Goal: Task Accomplishment & Management: Complete application form

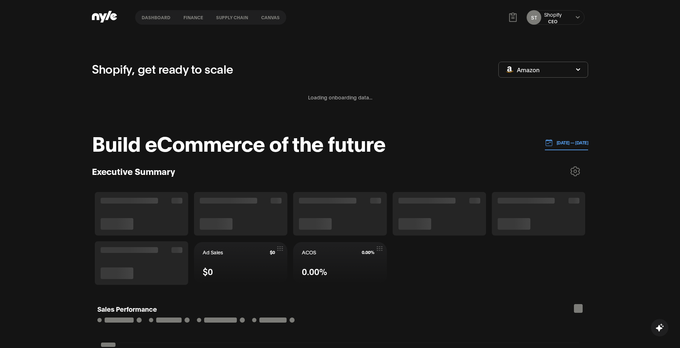
click at [563, 20] on div "ST Shopify CEO" at bounding box center [555, 17] width 58 height 15
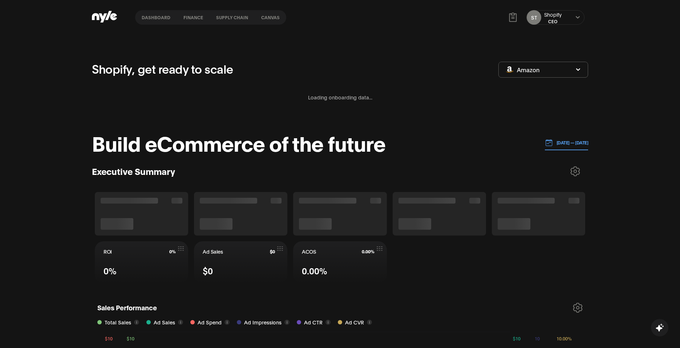
click at [575, 19] on icon at bounding box center [577, 17] width 5 height 4
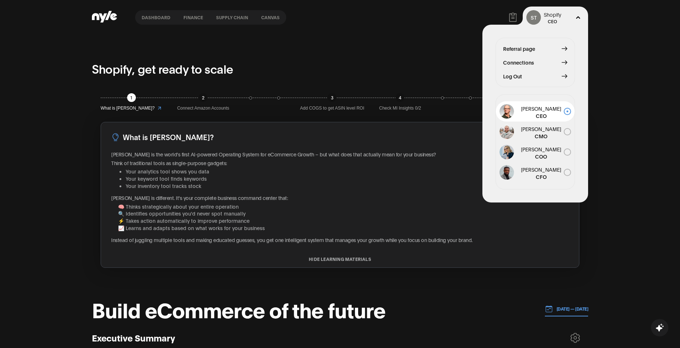
click at [548, 60] on button "Connections" at bounding box center [535, 62] width 64 height 8
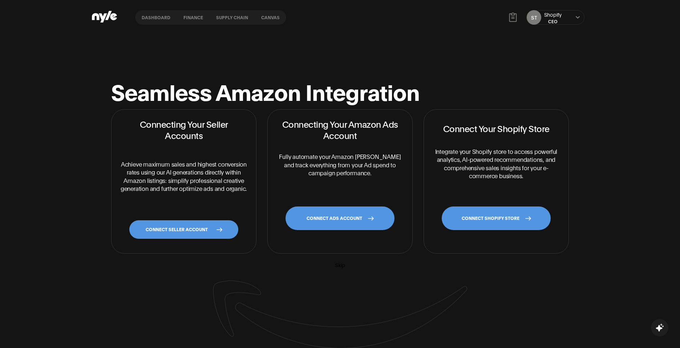
drag, startPoint x: 248, startPoint y: 17, endPoint x: 242, endPoint y: 16, distance: 6.2
click at [248, 17] on button "Supply chain" at bounding box center [232, 17] width 45 height 5
click at [147, 20] on nav "Dashboard finance Supply chain Canvas" at bounding box center [210, 17] width 151 height 15
click at [153, 15] on button "Dashboard" at bounding box center [156, 17] width 42 height 5
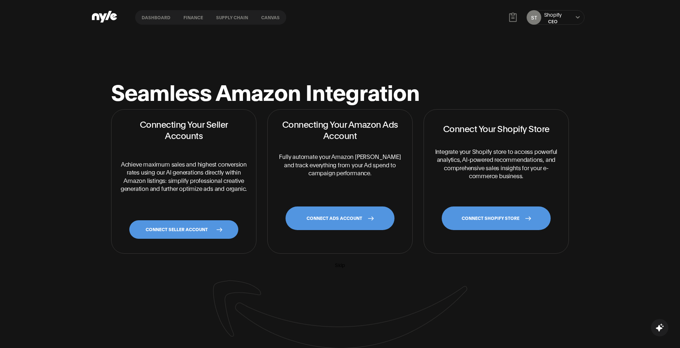
click at [101, 17] on icon at bounding box center [103, 17] width 8 height 9
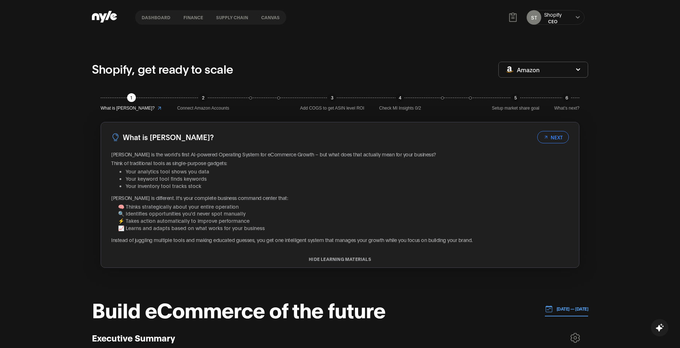
click at [198, 19] on button "finance" at bounding box center [193, 17] width 33 height 5
click at [224, 20] on nav "Dashboard finance Supply chain Canvas" at bounding box center [210, 17] width 151 height 15
click at [232, 15] on button "Supply chain" at bounding box center [232, 17] width 45 height 5
click at [281, 15] on button "Canvas" at bounding box center [271, 17] width 32 height 5
click at [525, 70] on span "Amazon" at bounding box center [528, 70] width 23 height 8
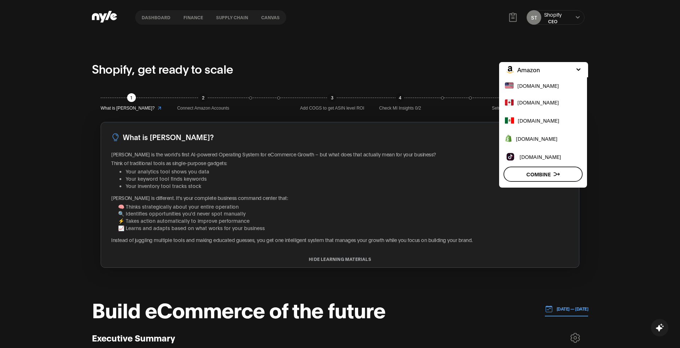
click at [536, 140] on span "[DOMAIN_NAME]" at bounding box center [537, 139] width 42 height 8
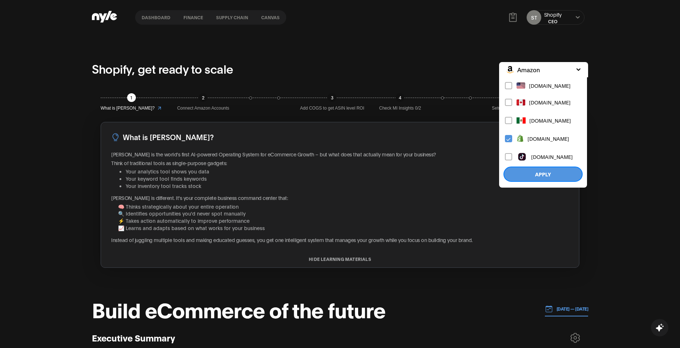
click at [562, 171] on button "Apply" at bounding box center [542, 174] width 79 height 15
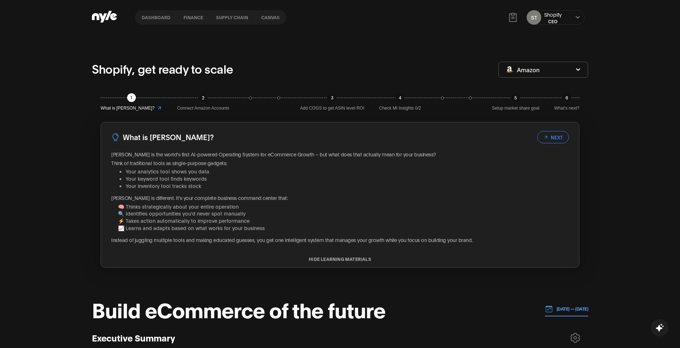
click at [560, 78] on div "Shopify, get ready to scale Amazon" at bounding box center [340, 69] width 496 height 19
click at [556, 74] on button "Amazon" at bounding box center [543, 70] width 90 height 16
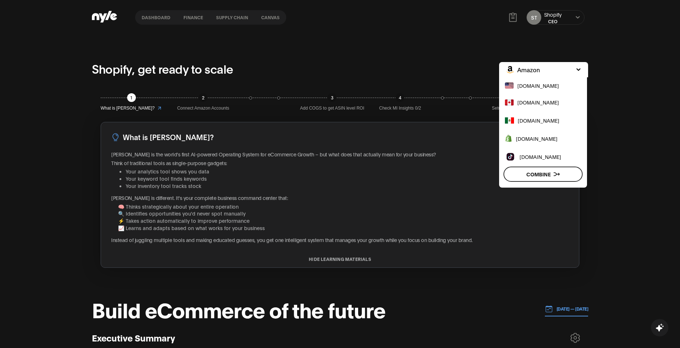
click at [540, 141] on span "[DOMAIN_NAME]" at bounding box center [537, 139] width 42 height 8
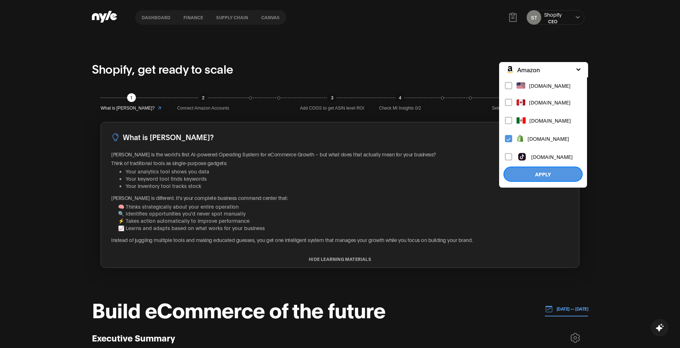
click at [528, 173] on button "Apply" at bounding box center [542, 174] width 79 height 15
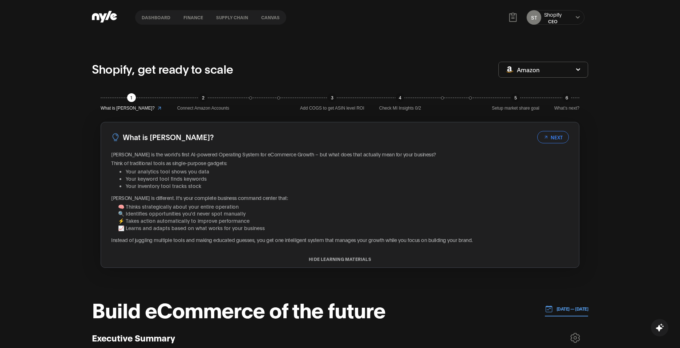
click at [546, 60] on div "Shopify, get ready to scale Amazon" at bounding box center [340, 69] width 496 height 19
click at [543, 72] on button "Amazon" at bounding box center [543, 70] width 90 height 16
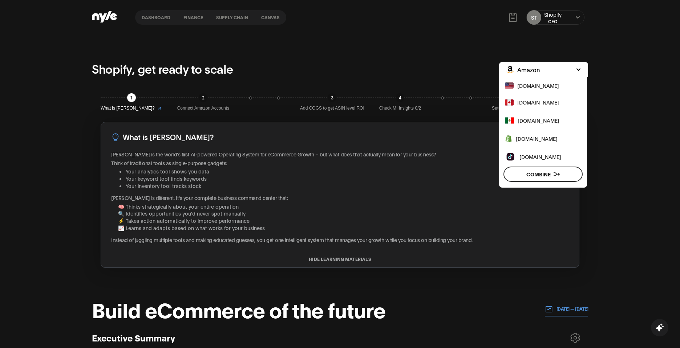
click at [514, 142] on button "[DOMAIN_NAME]" at bounding box center [531, 138] width 64 height 17
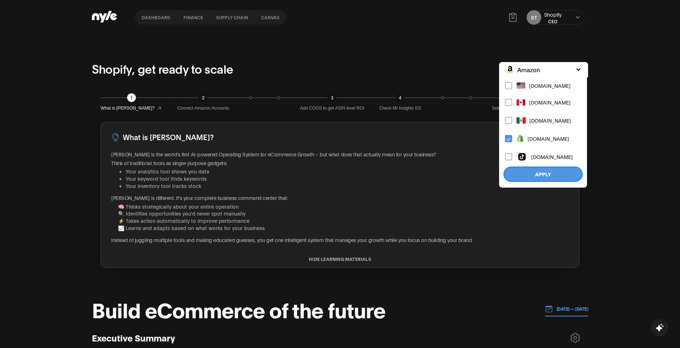
click at [525, 170] on button "Apply" at bounding box center [542, 174] width 79 height 15
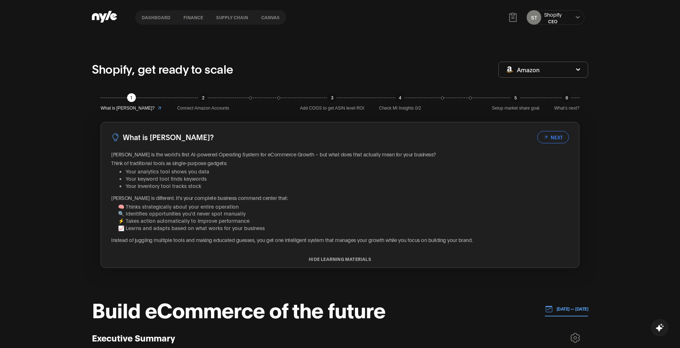
drag, startPoint x: 545, startPoint y: 12, endPoint x: 542, endPoint y: 9, distance: 4.7
click at [542, 9] on div "ST Shopify CEO" at bounding box center [555, 18] width 65 height 22
click at [547, 26] on div "ST Shopify CEO" at bounding box center [555, 18] width 65 height 22
click at [548, 19] on div "CEO" at bounding box center [552, 21] width 17 height 6
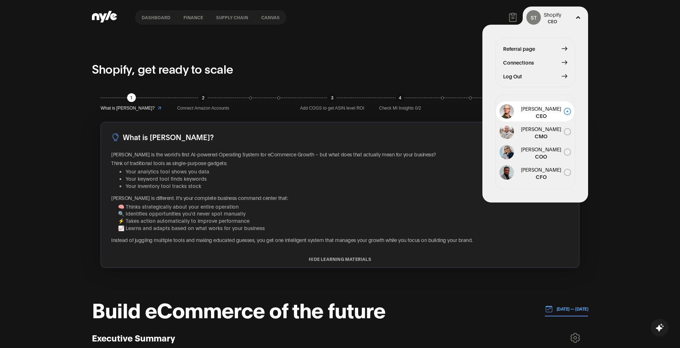
click at [548, 64] on button "Connections" at bounding box center [535, 62] width 64 height 8
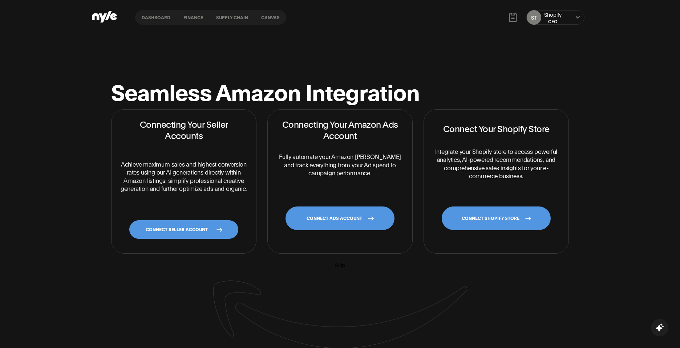
click at [486, 224] on link "CONNECT SHOPIFY STORE" at bounding box center [496, 219] width 109 height 24
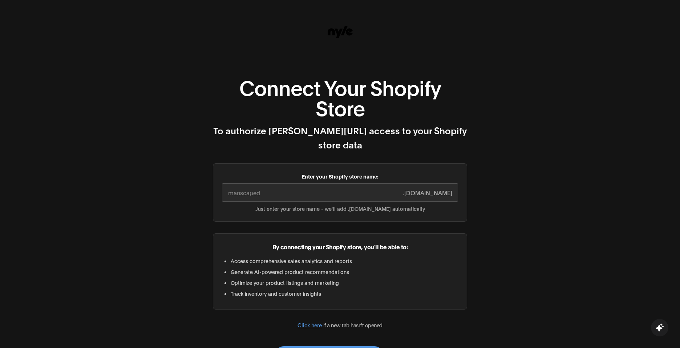
click at [611, 243] on div "Connect Your Shopify Store To authorize Nyle.ai access to your Shopify store da…" at bounding box center [340, 204] width 680 height 408
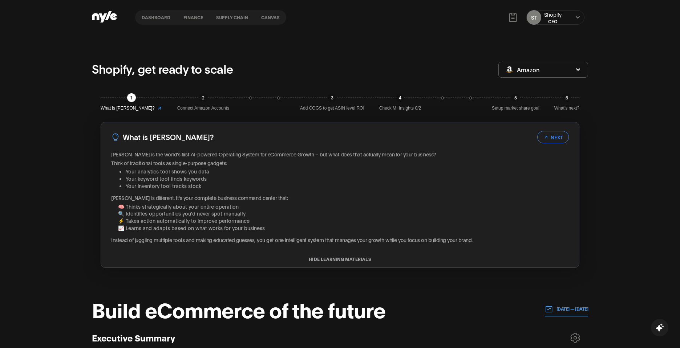
click at [563, 68] on button "Amazon" at bounding box center [543, 70] width 90 height 16
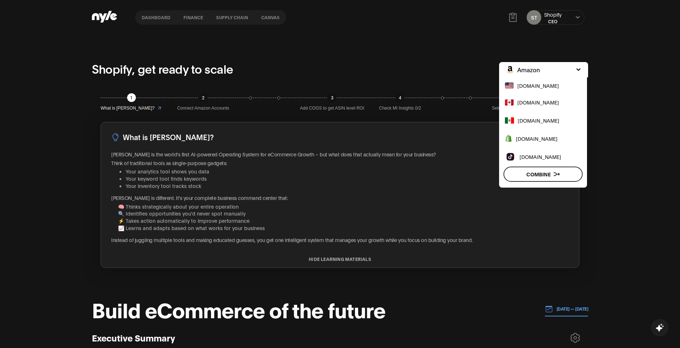
click at [549, 135] on span "[DOMAIN_NAME]" at bounding box center [537, 139] width 42 height 8
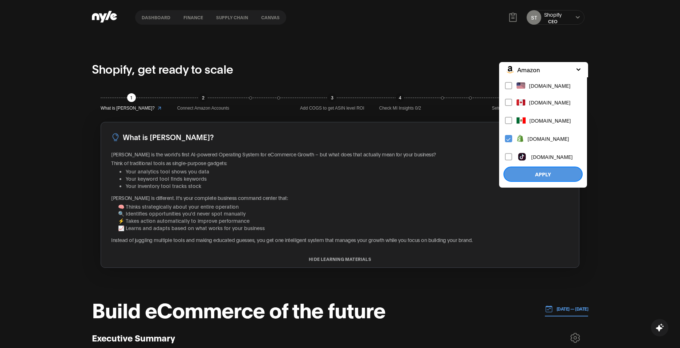
click at [535, 174] on button "Apply" at bounding box center [542, 174] width 79 height 15
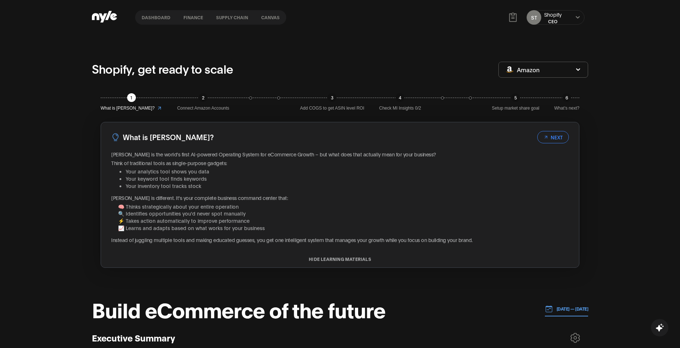
click at [558, 22] on div "CEO" at bounding box center [552, 21] width 17 height 6
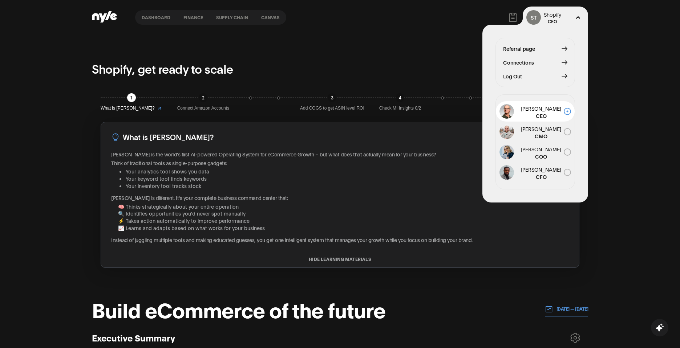
click at [564, 62] on icon at bounding box center [564, 63] width 6 height 6
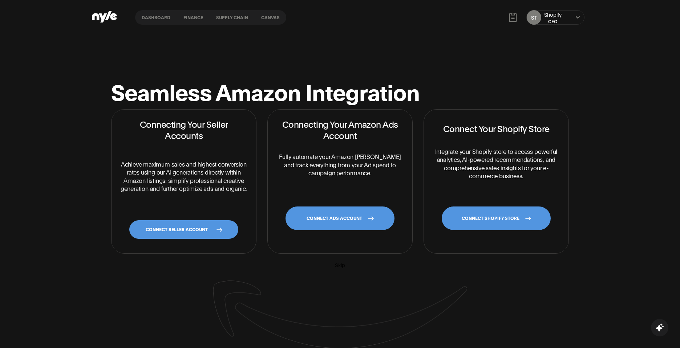
click at [482, 214] on link "CONNECT SHOPIFY STORE" at bounding box center [496, 219] width 109 height 24
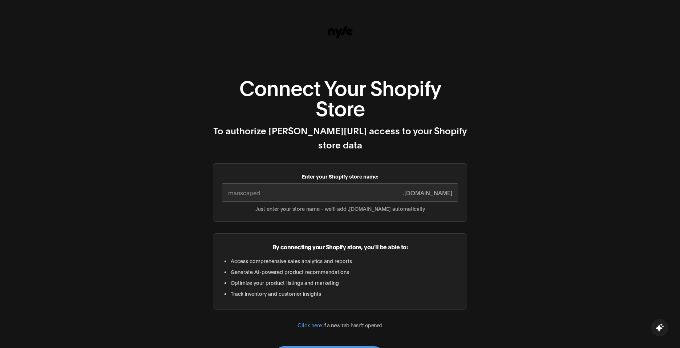
click at [295, 187] on div "Enter your Shopify store name: .myshopify.com Just enter your store name - we'l…" at bounding box center [340, 192] width 254 height 58
click at [290, 183] on input "Enter your Shopify store name:" at bounding box center [340, 192] width 236 height 19
paste input "[DOMAIN_NAME]"
drag, startPoint x: 296, startPoint y: 182, endPoint x: 257, endPoint y: 184, distance: 39.6
click at [257, 184] on input "[DOMAIN_NAME]" at bounding box center [340, 192] width 236 height 19
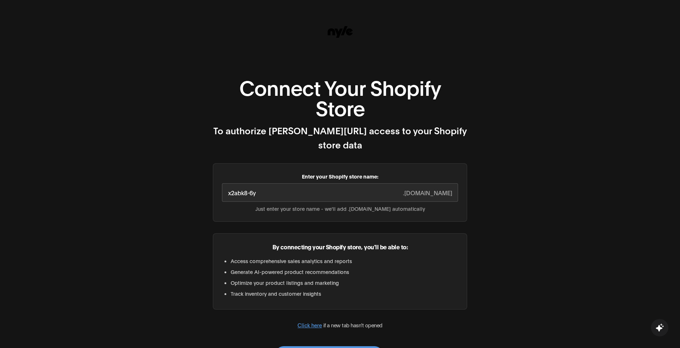
drag, startPoint x: 275, startPoint y: 178, endPoint x: 189, endPoint y: 174, distance: 86.1
click at [189, 174] on div "Connect Your Shopify Store To authorize Nyle.ai access to your Shopify store da…" at bounding box center [340, 204] width 680 height 408
type input "x2abk8-6y"
click at [507, 252] on div "Connect Your Shopify Store To authorize Nyle.ai access to your Shopify store da…" at bounding box center [340, 204] width 680 height 408
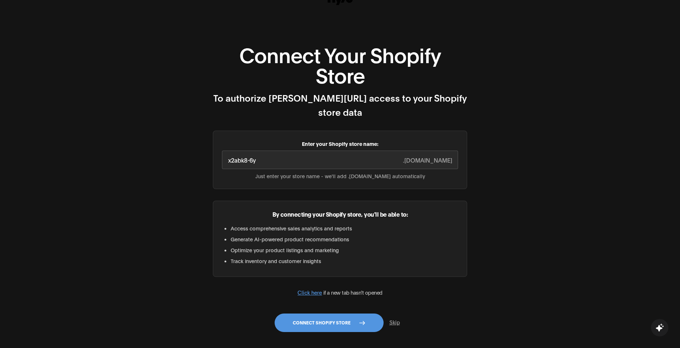
scroll to position [38, 0]
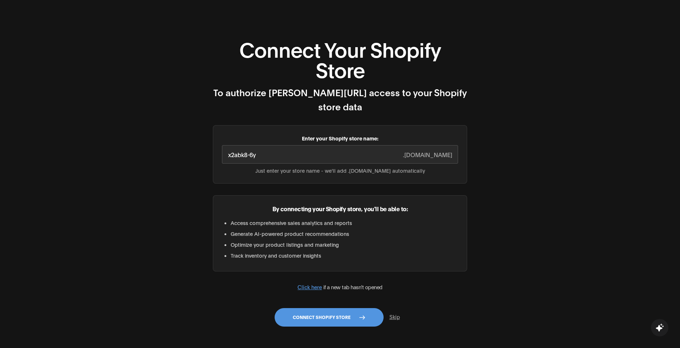
click at [325, 308] on button "Connect Shopify Store" at bounding box center [329, 317] width 109 height 19
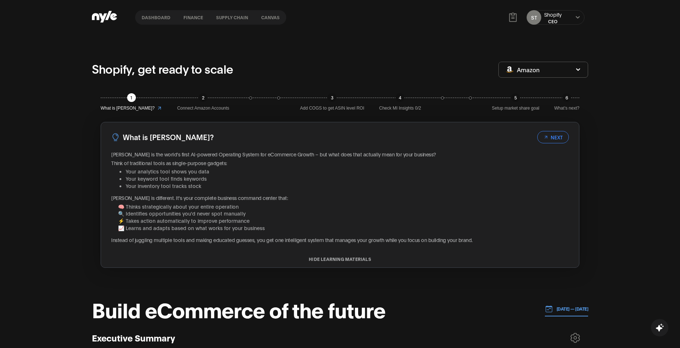
click at [541, 70] on button "Amazon" at bounding box center [543, 70] width 90 height 16
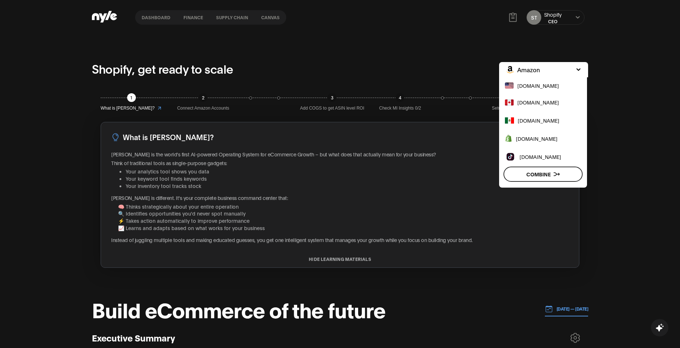
click at [533, 135] on span "[DOMAIN_NAME]" at bounding box center [537, 139] width 42 height 8
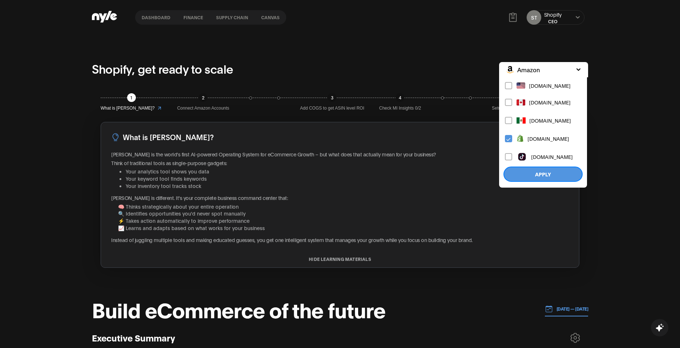
click at [543, 170] on button "Apply" at bounding box center [542, 174] width 79 height 15
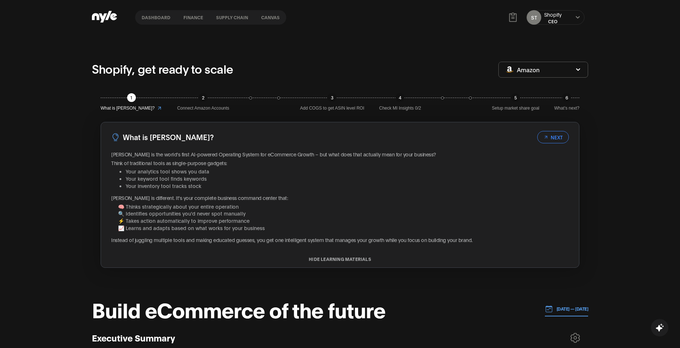
click at [556, 17] on div "Shopify" at bounding box center [552, 14] width 17 height 7
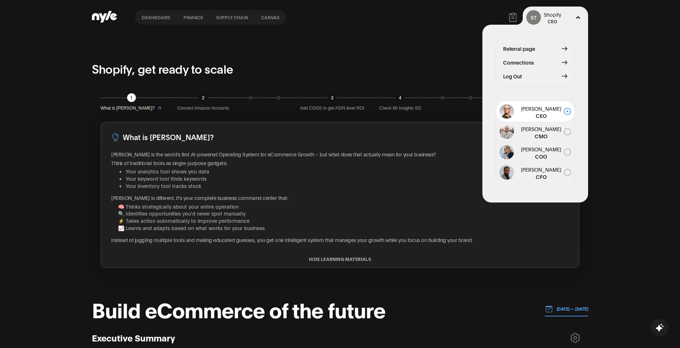
click at [525, 63] on span "Connections" at bounding box center [518, 62] width 31 height 8
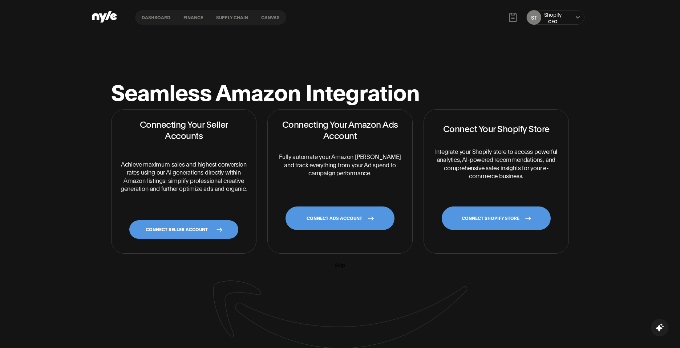
click at [492, 213] on link "CONNECT SHOPIFY STORE" at bounding box center [496, 219] width 109 height 24
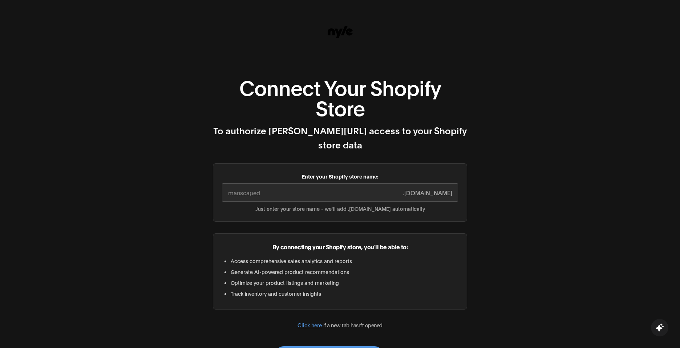
click at [293, 183] on input "Enter your Shopify store name:" at bounding box center [340, 192] width 236 height 19
paste input "x2abk8-6y"
type input "x2abk8-6y"
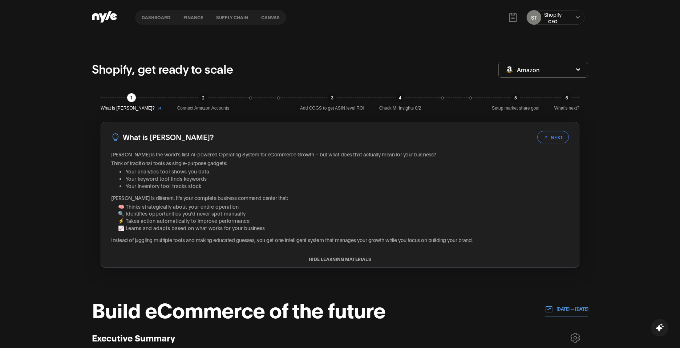
click at [605, 23] on header "Dashboard finance Supply chain Canvas ST Shopify CEO" at bounding box center [340, 17] width 680 height 35
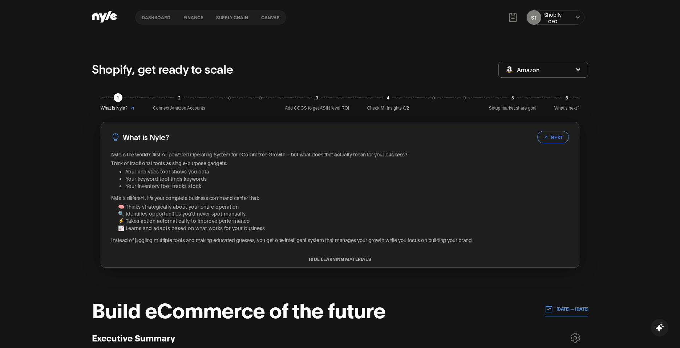
click at [422, 88] on div "1 What is [PERSON_NAME]? 2 Connect Amazon Accounts 3 Add COGS to get ASIN level…" at bounding box center [340, 181] width 496 height 192
click at [543, 71] on button "Amazon" at bounding box center [543, 70] width 90 height 16
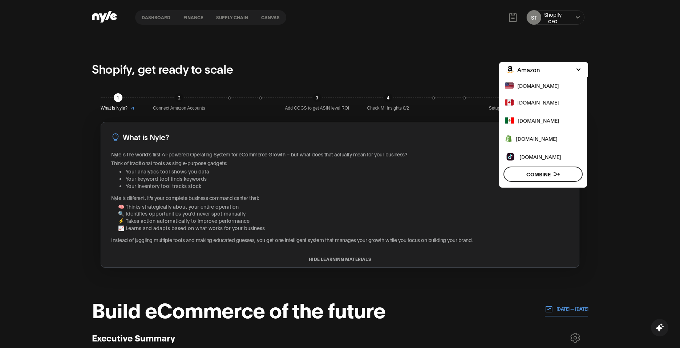
click at [534, 139] on span "[DOMAIN_NAME]" at bounding box center [537, 139] width 42 height 8
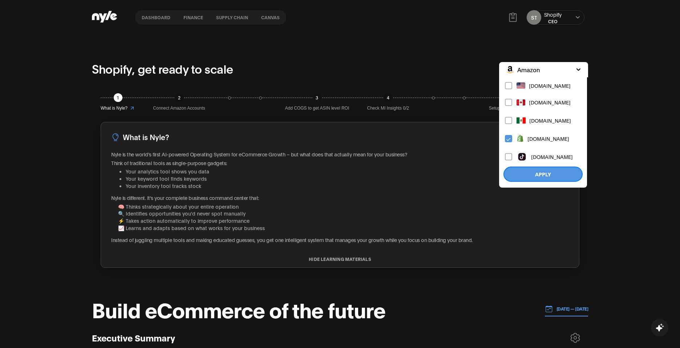
click at [565, 167] on button "Apply" at bounding box center [542, 174] width 79 height 15
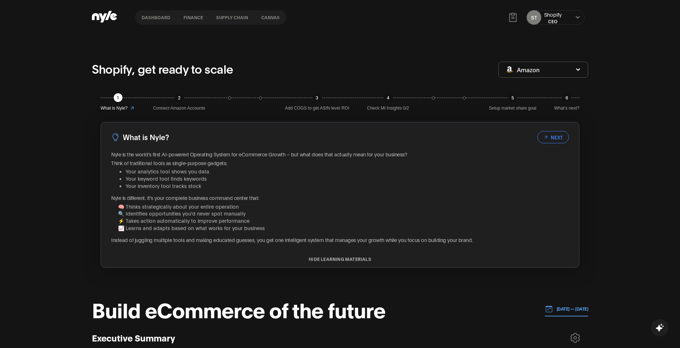
click at [560, 18] on div "CEO" at bounding box center [552, 21] width 17 height 6
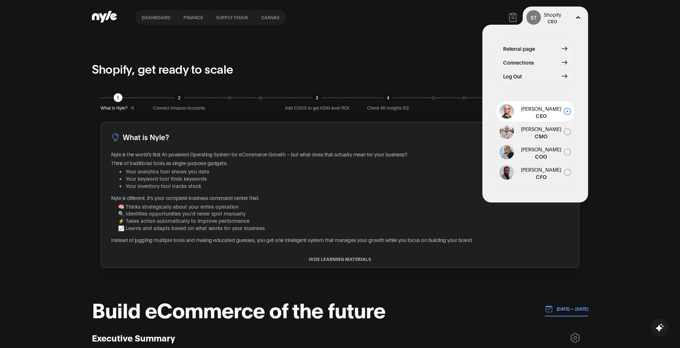
click at [531, 61] on span "Connections" at bounding box center [518, 62] width 31 height 8
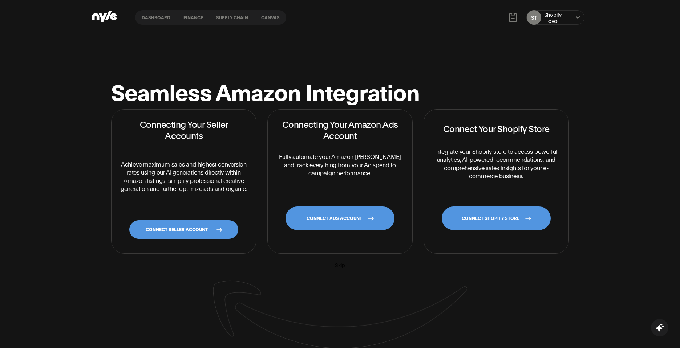
click at [487, 219] on link "CONNECT SHOPIFY STORE" at bounding box center [496, 219] width 109 height 24
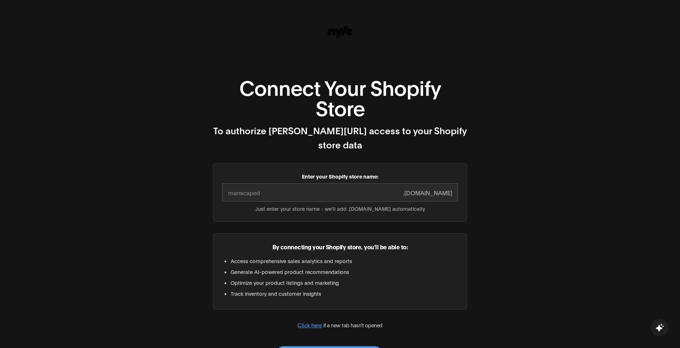
click at [312, 183] on input "Enter your Shopify store name:" at bounding box center [340, 192] width 236 height 19
paste input "https://screenshot.click/30031-170-94886-51851-4255.webm"
type input "https://screenshot.click/30031-170-94886-51851-4255.webm"
paste input "x2abk8-6y.myshopify.com"
drag, startPoint x: 324, startPoint y: 176, endPoint x: 257, endPoint y: 184, distance: 66.6
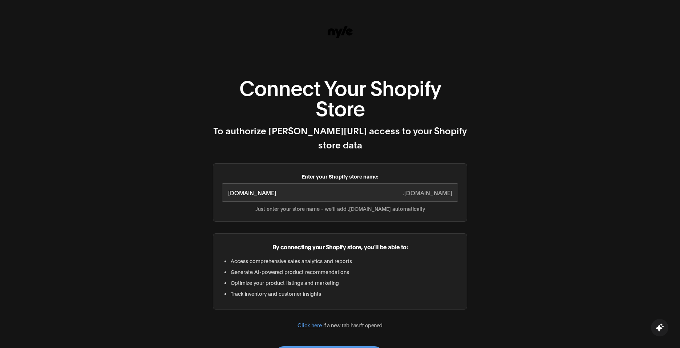
click at [257, 184] on input "x2abk8-6y.myshopify.com" at bounding box center [340, 192] width 236 height 19
type input "x2abk8-6y"
drag, startPoint x: 321, startPoint y: 341, endPoint x: 326, endPoint y: 341, distance: 5.8
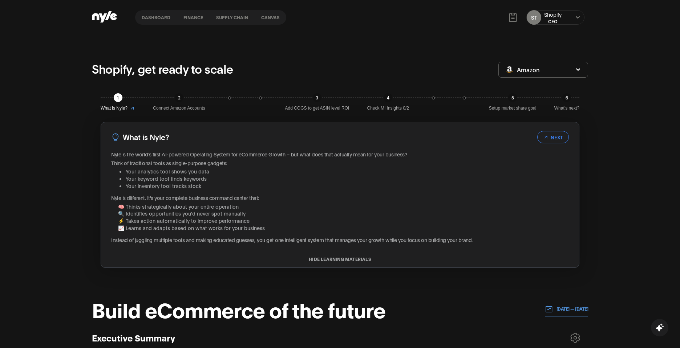
click at [182, 18] on button "finance" at bounding box center [193, 17] width 33 height 5
click at [208, 14] on nav "Dashboard finance Supply chain Canvas" at bounding box center [210, 17] width 151 height 15
click at [236, 21] on nav "Dashboard finance Supply chain Canvas" at bounding box center [210, 17] width 151 height 15
drag, startPoint x: 237, startPoint y: 11, endPoint x: 236, endPoint y: 24, distance: 12.4
click at [236, 21] on nav "Dashboard finance Supply chain Canvas" at bounding box center [210, 17] width 151 height 15
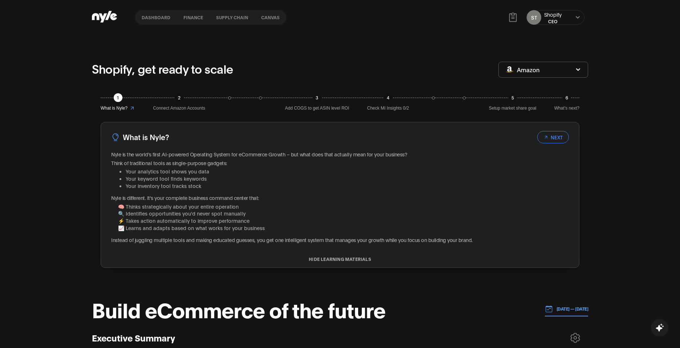
click at [236, 24] on nav "Dashboard finance Supply chain Canvas" at bounding box center [210, 17] width 151 height 15
click at [236, 19] on button "Supply chain" at bounding box center [232, 17] width 45 height 5
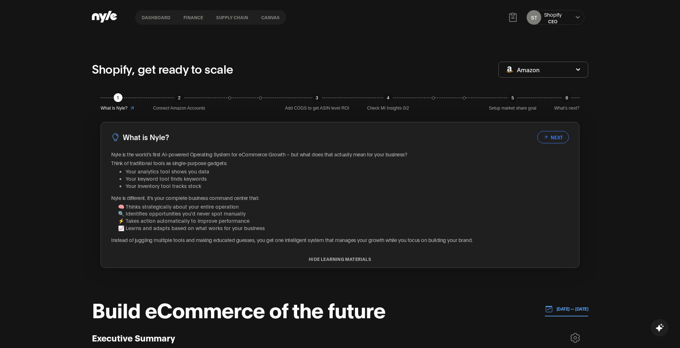
click at [268, 19] on button "Canvas" at bounding box center [271, 17] width 32 height 5
click at [267, 19] on button "Canvas" at bounding box center [271, 17] width 32 height 5
click at [265, 19] on button "Canvas" at bounding box center [271, 17] width 32 height 5
click at [155, 20] on nav "Dashboard finance Supply chain Canvas" at bounding box center [210, 17] width 151 height 15
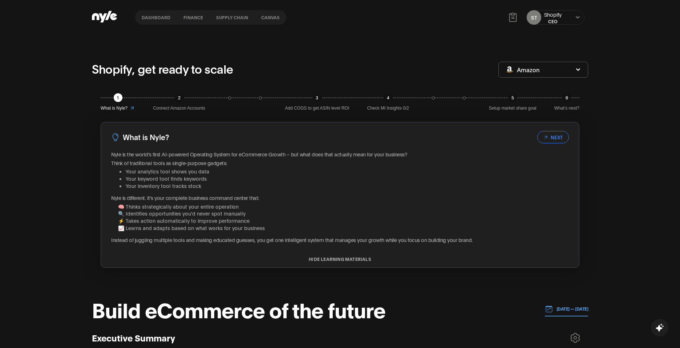
click at [154, 17] on button "Dashboard" at bounding box center [156, 17] width 42 height 5
click at [580, 74] on button "Amazon" at bounding box center [543, 70] width 90 height 16
click at [572, 23] on div "ST Shopify CEO" at bounding box center [555, 17] width 58 height 15
click at [568, 20] on div "ST Shopify CEO" at bounding box center [555, 17] width 58 height 15
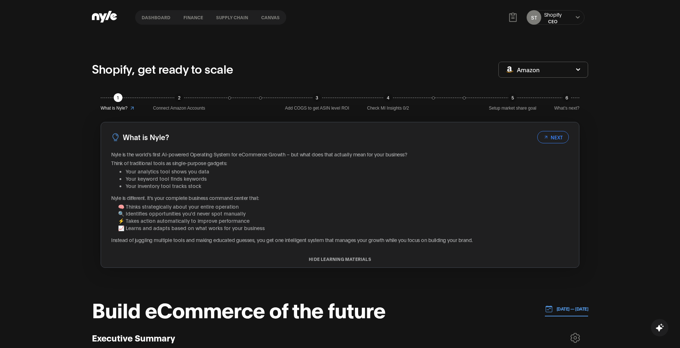
click at [568, 20] on div "ST Shopify CEO" at bounding box center [555, 17] width 58 height 15
click at [576, 20] on div "ST Shopify CEO" at bounding box center [555, 17] width 58 height 15
click at [565, 14] on div "ST Shopify CEO" at bounding box center [555, 17] width 58 height 15
click at [545, 20] on div "ST Shopify CEO" at bounding box center [555, 17] width 58 height 15
drag, startPoint x: 545, startPoint y: 20, endPoint x: 533, endPoint y: 13, distance: 13.6
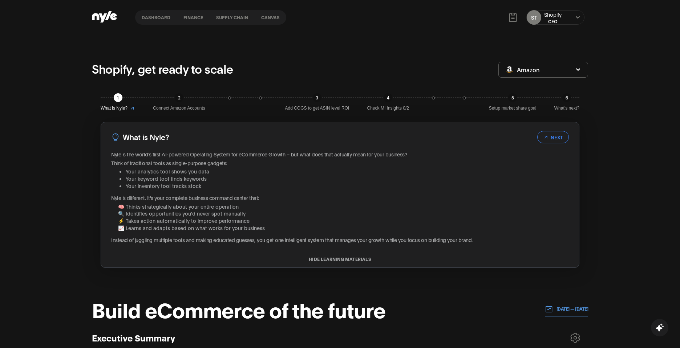
click at [541, 18] on div "ST Shopify CEO" at bounding box center [555, 17] width 58 height 15
click at [537, 15] on button "ST" at bounding box center [534, 17] width 15 height 15
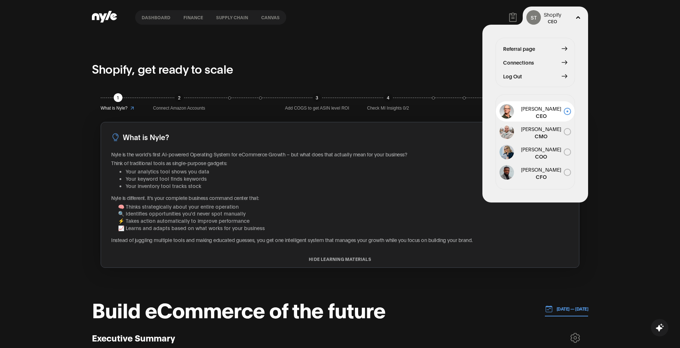
click at [554, 48] on button "Referral page" at bounding box center [535, 49] width 64 height 8
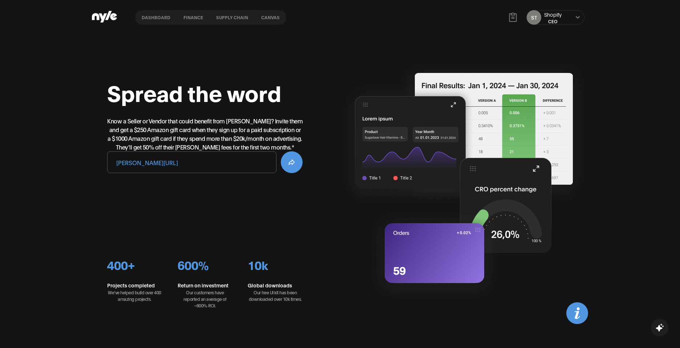
click at [556, 20] on div "CEO" at bounding box center [552, 21] width 17 height 6
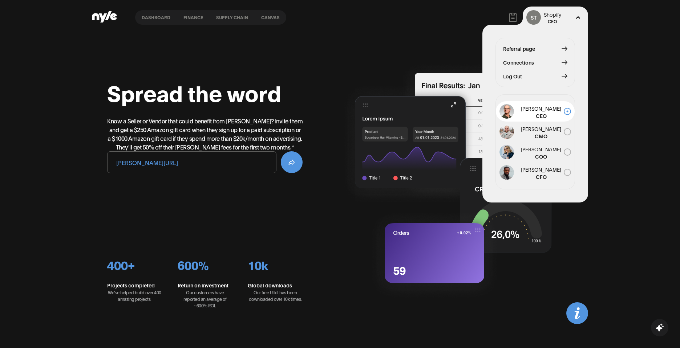
click at [541, 63] on button "Connections" at bounding box center [535, 62] width 64 height 8
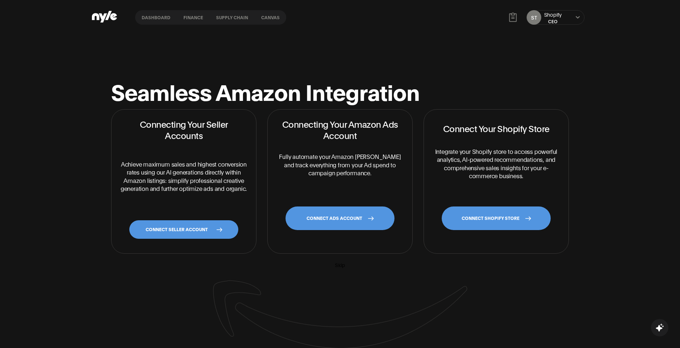
click at [662, 329] on icon "button" at bounding box center [659, 328] width 9 height 9
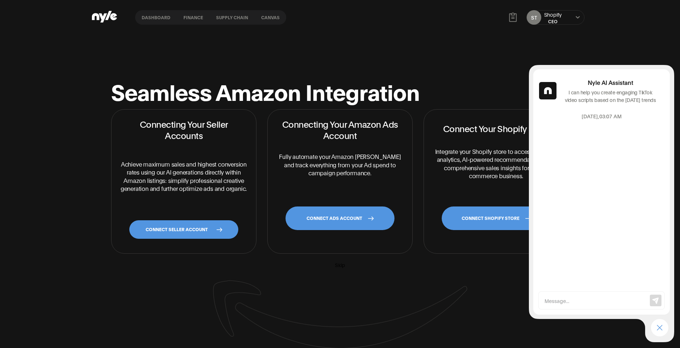
click at [599, 348] on div "Seamless Amazon Integration Connecting Your Seller Accounts Achieve maximum sal…" at bounding box center [340, 209] width 680 height 348
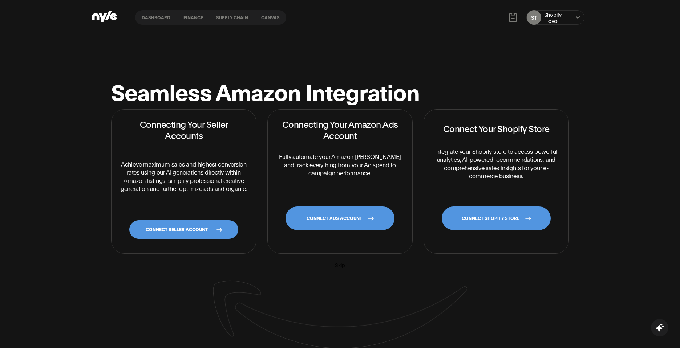
click at [155, 22] on nav "Dashboard finance Supply chain Canvas" at bounding box center [210, 17] width 151 height 15
click at [117, 17] on div "Dashboard finance Supply chain Canvas ST Shopify CEO" at bounding box center [340, 17] width 496 height 35
click at [105, 18] on icon at bounding box center [104, 17] width 25 height 12
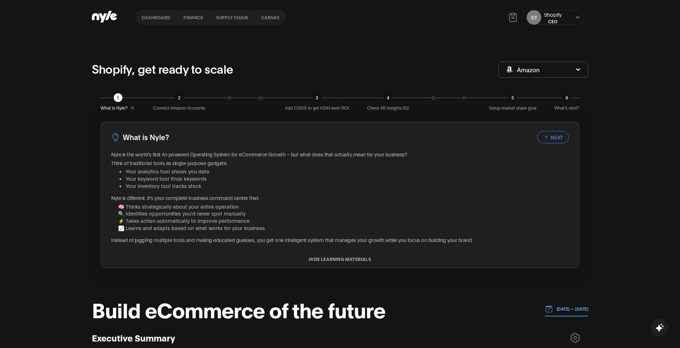
click at [557, 16] on div "Shopify" at bounding box center [552, 14] width 17 height 7
drag, startPoint x: 623, startPoint y: 36, endPoint x: 619, endPoint y: 40, distance: 4.9
click at [549, 75] on button "Amazon" at bounding box center [543, 70] width 90 height 16
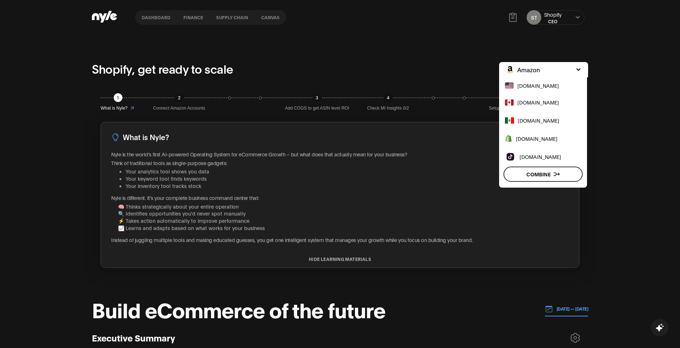
click at [541, 139] on span "[DOMAIN_NAME]" at bounding box center [537, 139] width 42 height 8
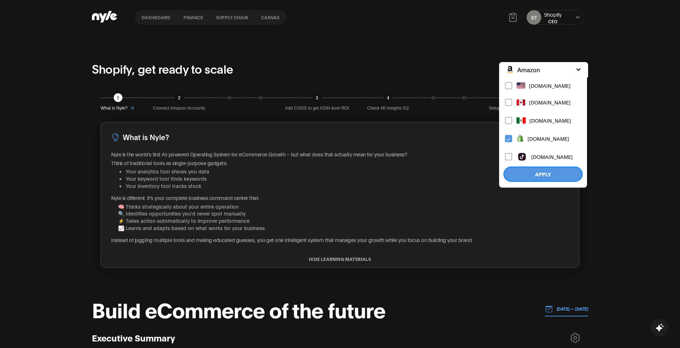
click at [544, 172] on button "Apply" at bounding box center [542, 174] width 79 height 15
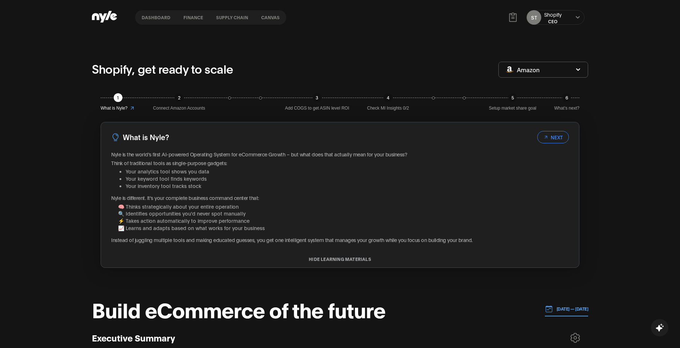
click at [576, 20] on div "ST Shopify CEO" at bounding box center [555, 17] width 58 height 15
click at [557, 20] on div "CEO" at bounding box center [552, 21] width 17 height 6
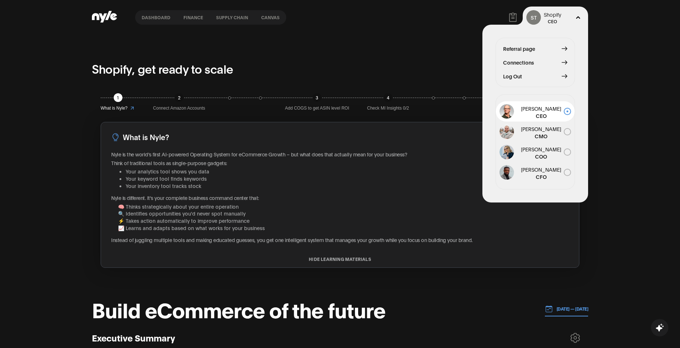
click at [527, 65] on span "Connections" at bounding box center [518, 62] width 31 height 8
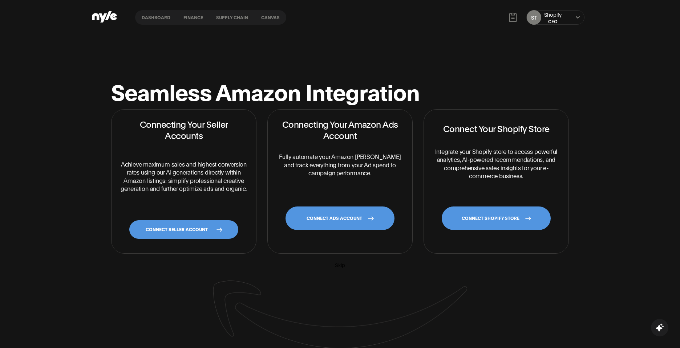
click at [488, 224] on link "CONNECT SHOPIFY STORE" at bounding box center [496, 219] width 109 height 24
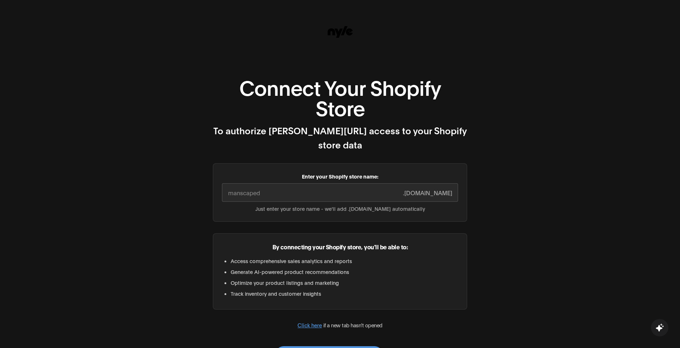
click at [306, 183] on input "Enter your Shopify store name:" at bounding box center [340, 192] width 236 height 19
paste input "x2abk8-6y.myshopify.com"
drag, startPoint x: 327, startPoint y: 179, endPoint x: 256, endPoint y: 182, distance: 70.9
click at [256, 183] on input "x2abk8-6y.myshopify.com" at bounding box center [340, 192] width 236 height 19
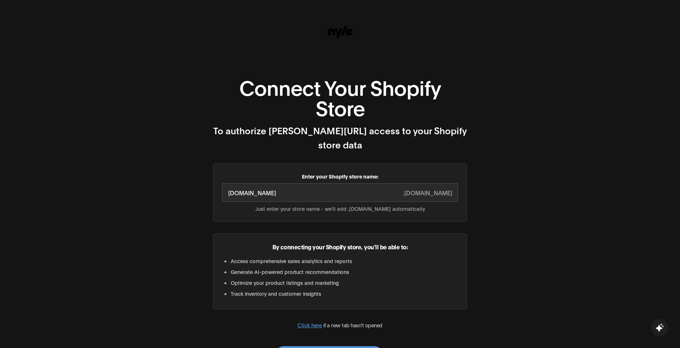
drag, startPoint x: 318, startPoint y: 180, endPoint x: 259, endPoint y: 181, distance: 59.2
click at [259, 183] on input "x2abk8-6y.myshopify.com" at bounding box center [340, 192] width 236 height 19
click at [186, 183] on div "Connect Your Shopify Store To authorize Nyle.ai access to your Shopify store da…" at bounding box center [340, 204] width 680 height 408
type input "x2abk8-6y"
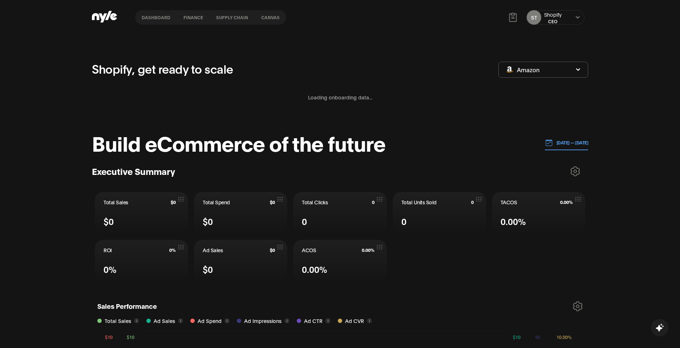
click at [531, 69] on span "Amazon" at bounding box center [528, 70] width 23 height 8
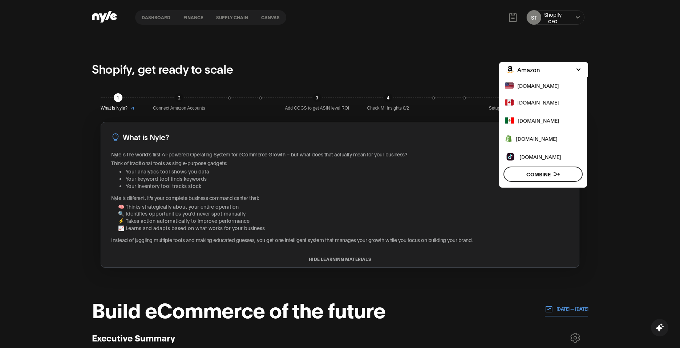
click at [523, 138] on span "[DOMAIN_NAME]" at bounding box center [537, 139] width 42 height 8
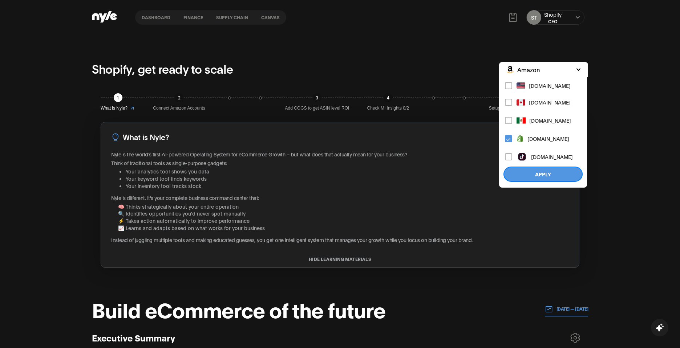
click at [521, 171] on button "Apply" at bounding box center [542, 174] width 79 height 15
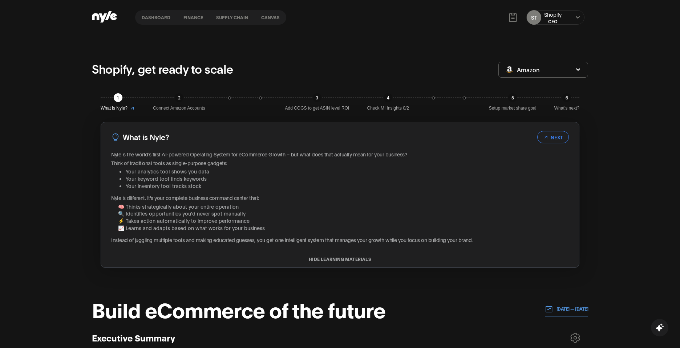
click at [163, 20] on button "Dashboard" at bounding box center [156, 17] width 42 height 5
click at [198, 16] on button "finance" at bounding box center [193, 17] width 33 height 5
click at [224, 16] on button "Supply chain" at bounding box center [232, 17] width 45 height 5
click at [266, 19] on button "Canvas" at bounding box center [271, 17] width 32 height 5
click at [219, 16] on button "Supply chain" at bounding box center [232, 17] width 45 height 5
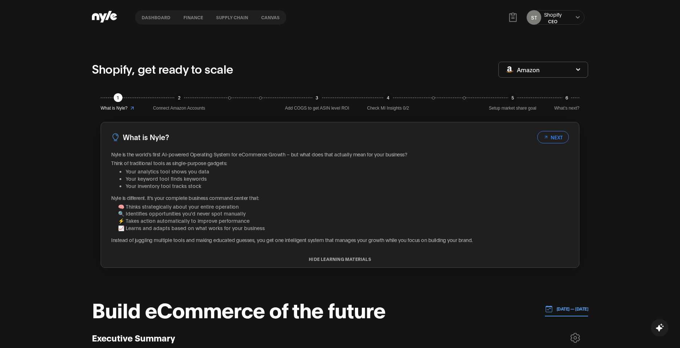
click at [189, 20] on button "finance" at bounding box center [193, 17] width 33 height 5
click at [125, 13] on div "Dashboard finance Supply chain Canvas ST Shopify CEO" at bounding box center [340, 17] width 496 height 35
click at [199, 17] on button "finance" at bounding box center [193, 17] width 33 height 5
click at [245, 22] on nav "Dashboard finance Supply chain Canvas" at bounding box center [210, 17] width 151 height 15
click at [267, 15] on button "Canvas" at bounding box center [271, 17] width 32 height 5
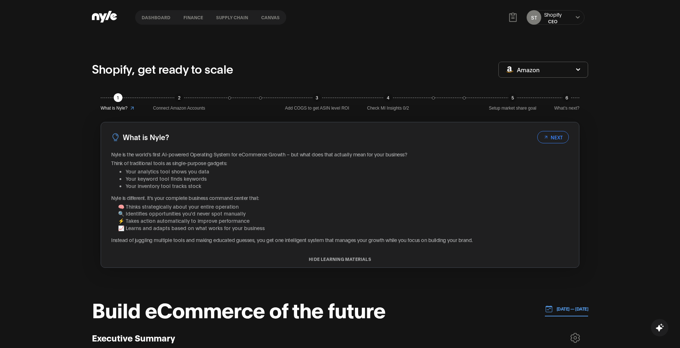
click at [264, 16] on button "Canvas" at bounding box center [271, 17] width 32 height 5
click at [223, 17] on button "Supply chain" at bounding box center [232, 17] width 45 height 5
drag, startPoint x: 205, startPoint y: 17, endPoint x: 165, endPoint y: 20, distance: 40.1
click at [201, 19] on button "finance" at bounding box center [193, 17] width 33 height 5
click at [165, 20] on nav "Dashboard finance Supply chain Canvas" at bounding box center [210, 17] width 151 height 15
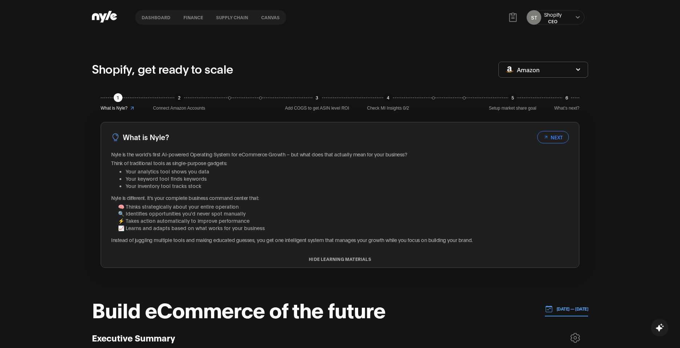
click at [156, 19] on button "Dashboard" at bounding box center [156, 17] width 42 height 5
drag, startPoint x: 206, startPoint y: 19, endPoint x: 191, endPoint y: 22, distance: 15.0
click at [204, 19] on button "finance" at bounding box center [193, 17] width 33 height 5
drag, startPoint x: 191, startPoint y: 22, endPoint x: 204, endPoint y: 21, distance: 13.5
click at [199, 21] on nav "Dashboard finance Supply chain Canvas" at bounding box center [210, 17] width 151 height 15
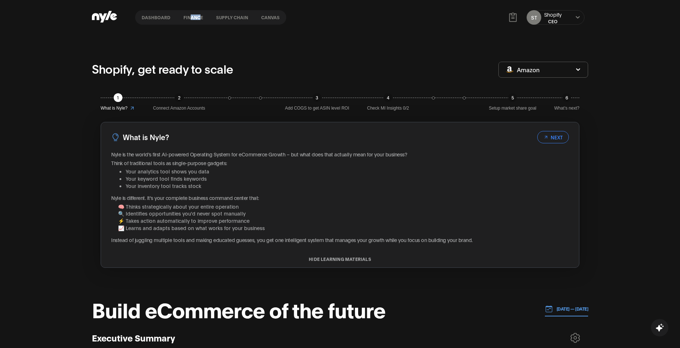
click at [227, 19] on button "Supply chain" at bounding box center [232, 17] width 45 height 5
click at [259, 17] on button "Canvas" at bounding box center [271, 17] width 32 height 5
click at [178, 20] on button "finance" at bounding box center [193, 17] width 33 height 5
click at [140, 18] on button "Dashboard" at bounding box center [156, 17] width 42 height 5
click at [166, 24] on nav "Dashboard finance Supply chain Canvas" at bounding box center [210, 17] width 151 height 15
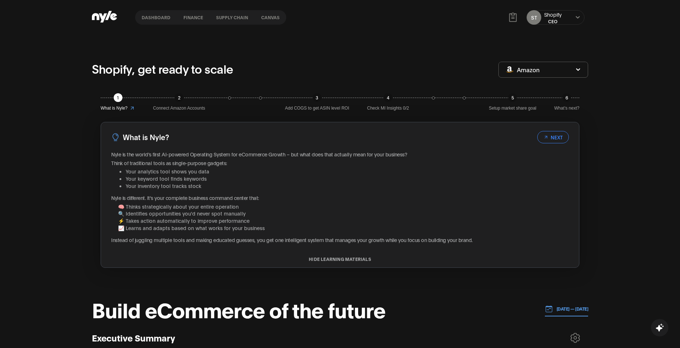
click at [174, 23] on nav "Dashboard finance Supply chain Canvas" at bounding box center [210, 17] width 151 height 15
drag, startPoint x: 292, startPoint y: 48, endPoint x: 386, endPoint y: 94, distance: 105.2
click at [556, 18] on div "CEO" at bounding box center [552, 21] width 17 height 6
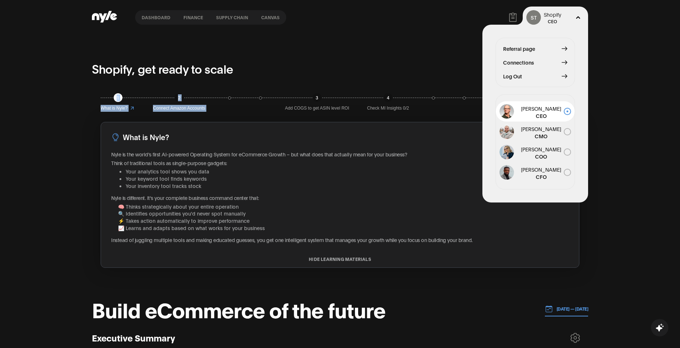
click at [539, 62] on button "Connections" at bounding box center [535, 62] width 64 height 8
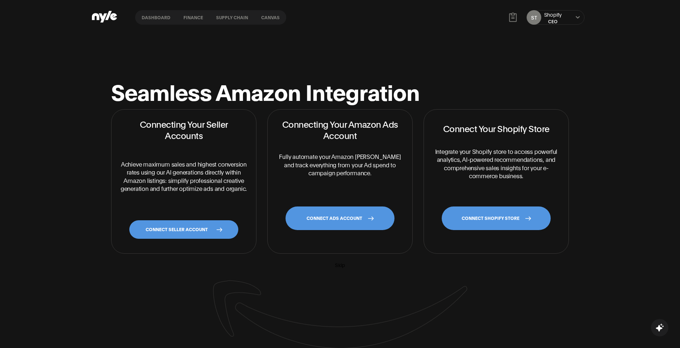
click at [484, 216] on link "CONNECT SHOPIFY STORE" at bounding box center [496, 219] width 109 height 24
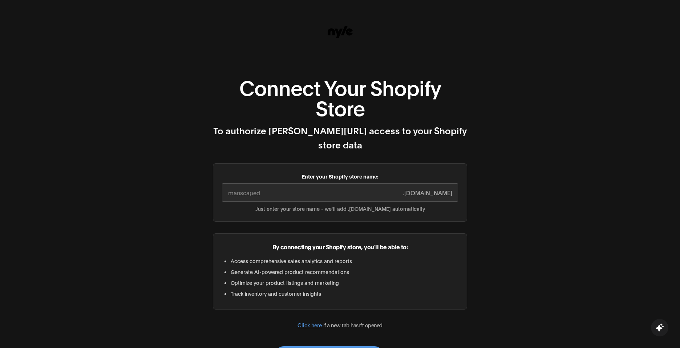
click at [300, 183] on input "Enter your Shopify store name:" at bounding box center [340, 192] width 236 height 19
paste input "x2abk8-6y"
type input "x2abk8-6y"
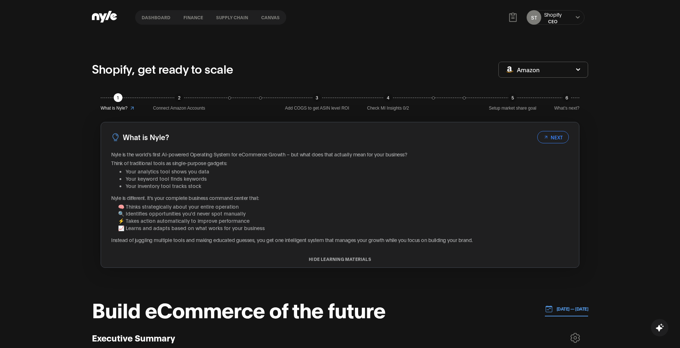
click at [541, 72] on button "Amazon" at bounding box center [543, 70] width 90 height 16
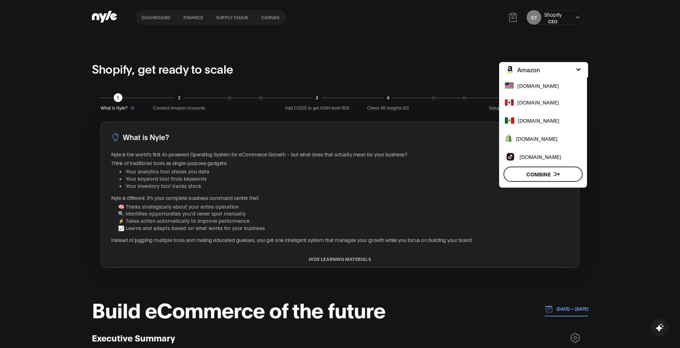
click at [405, 67] on div "Shopify, get ready to scale" at bounding box center [295, 69] width 407 height 19
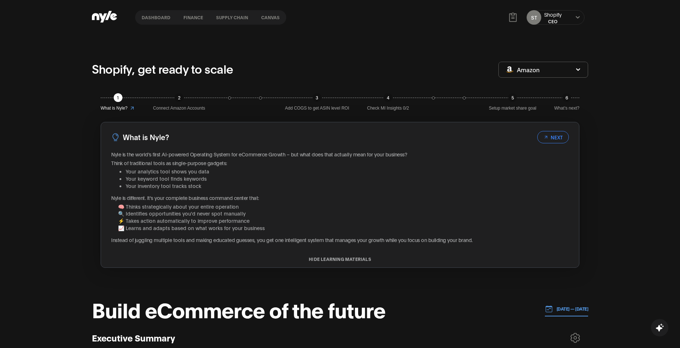
click at [552, 75] on button "Amazon" at bounding box center [543, 70] width 90 height 16
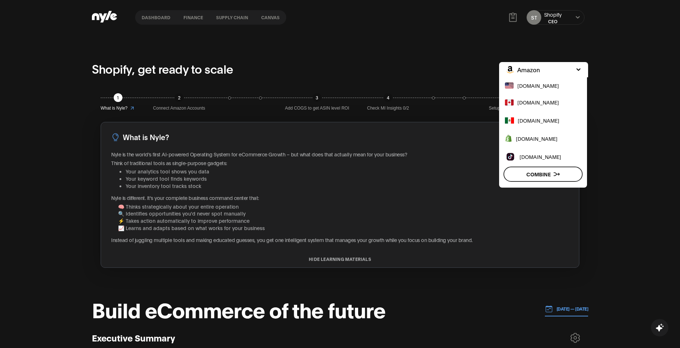
click at [549, 141] on span "[DOMAIN_NAME]" at bounding box center [537, 139] width 42 height 8
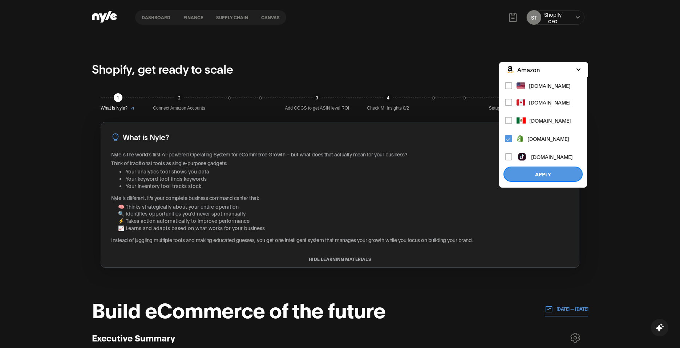
click at [562, 176] on button "Apply" at bounding box center [542, 174] width 79 height 15
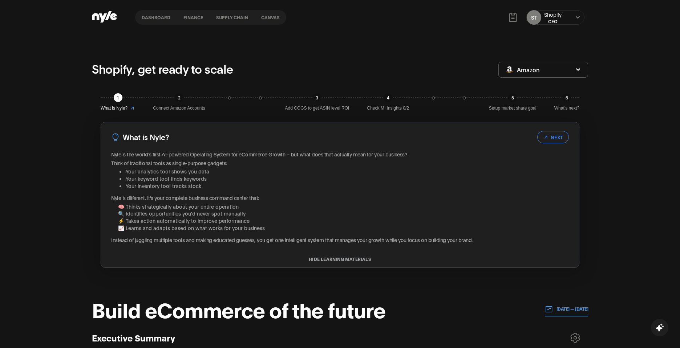
click at [564, 16] on div "ST Shopify CEO" at bounding box center [555, 17] width 58 height 15
click at [582, 18] on div "ST Shopify CEO" at bounding box center [555, 17] width 58 height 15
click at [574, 21] on div "ST Shopify CEO" at bounding box center [555, 17] width 58 height 15
click at [574, 16] on button at bounding box center [577, 18] width 6 height 6
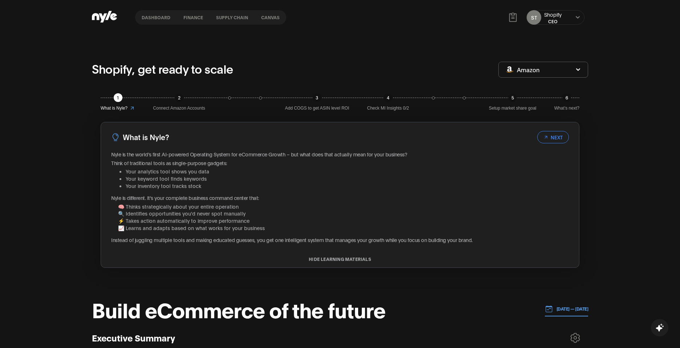
click at [574, 15] on div "ST Shopify CEO" at bounding box center [555, 17] width 58 height 15
click at [577, 16] on icon at bounding box center [577, 17] width 5 height 4
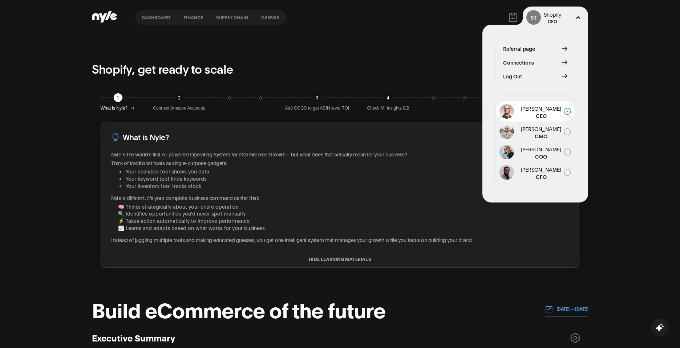
click at [545, 61] on button "Connections" at bounding box center [535, 62] width 64 height 8
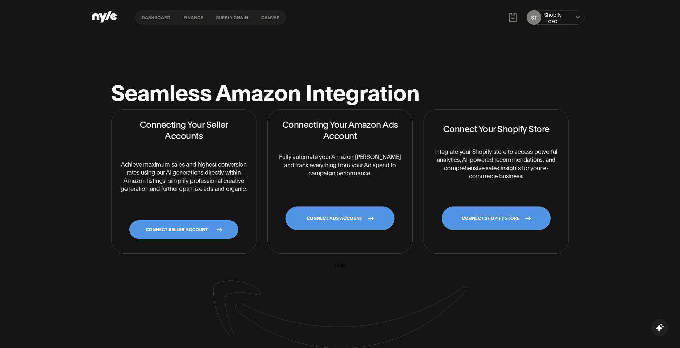
click at [487, 224] on link "CONNECT SHOPIFY STORE" at bounding box center [496, 219] width 109 height 24
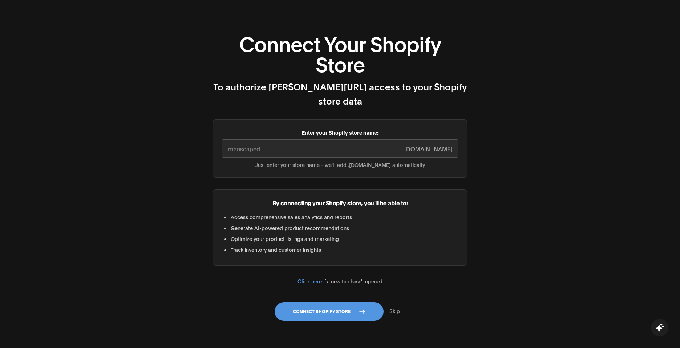
scroll to position [45, 0]
